Goal: Task Accomplishment & Management: Manage account settings

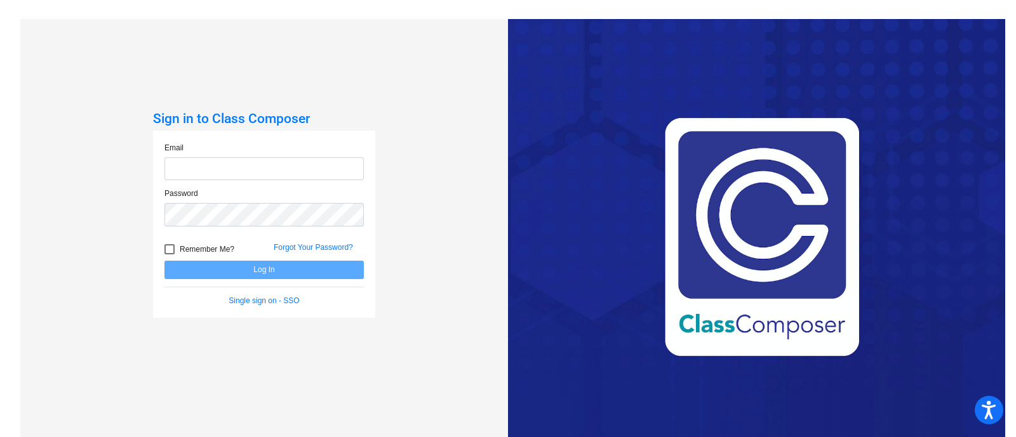
click at [267, 168] on input "email" at bounding box center [263, 168] width 199 height 23
type input "[EMAIL_ADDRESS][DOMAIN_NAME]"
drag, startPoint x: 289, startPoint y: 176, endPoint x: 67, endPoint y: 218, distance: 226.8
click at [66, 219] on div "Sign in to Class Composer Email [EMAIL_ADDRESS][DOMAIN_NAME] Password Remember …" at bounding box center [263, 237] width 487 height 437
click at [220, 178] on input "email" at bounding box center [263, 168] width 199 height 23
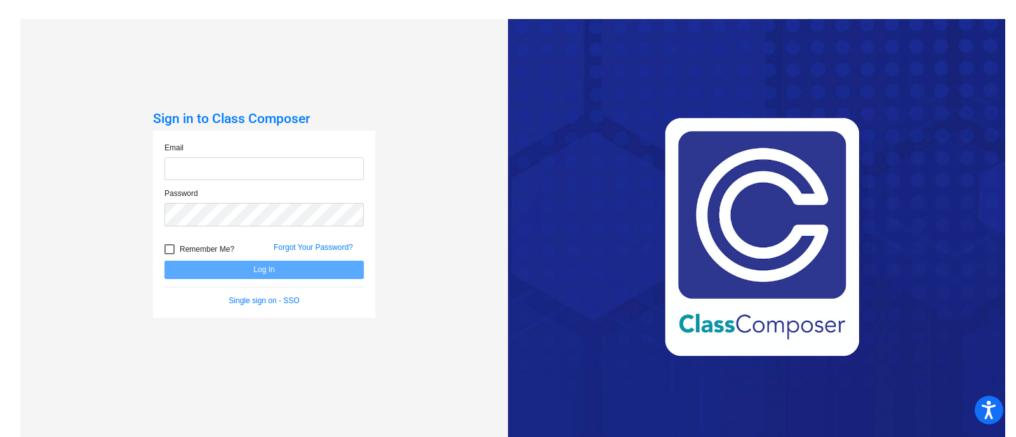
type input "[EMAIL_ADDRESS][PERSON_NAME][DOMAIN_NAME]"
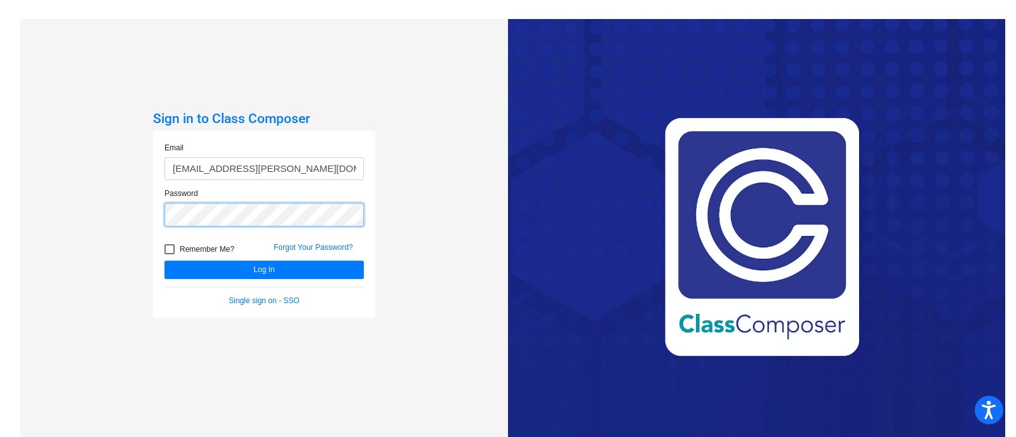
click at [164, 261] on button "Log In" at bounding box center [263, 270] width 199 height 18
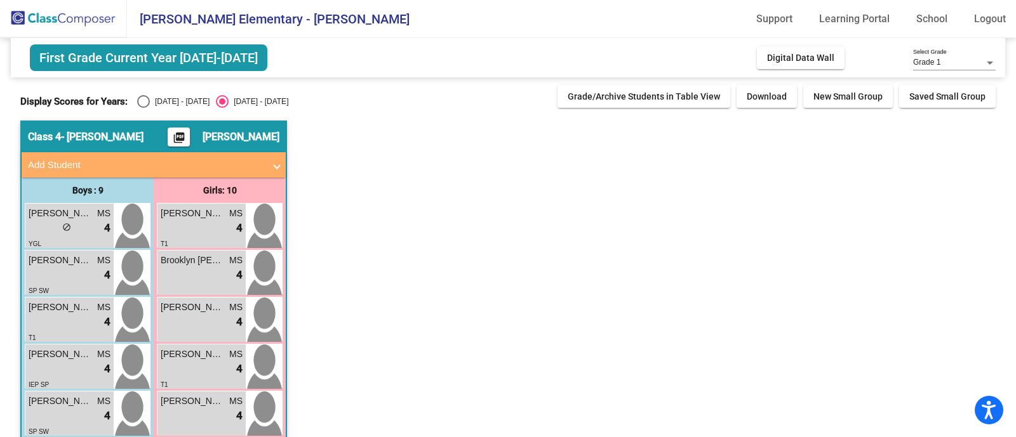
scroll to position [255, 0]
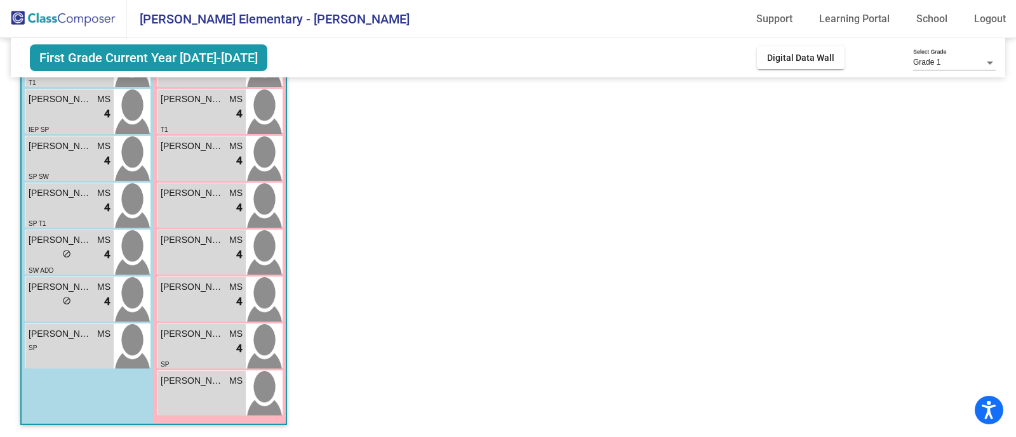
click at [599, 174] on app-classroom "Class 4 - [PERSON_NAME] picture_as_pdf [PERSON_NAME] Add Student First Name Las…" at bounding box center [507, 151] width 975 height 573
